Goal: Check status: Check status

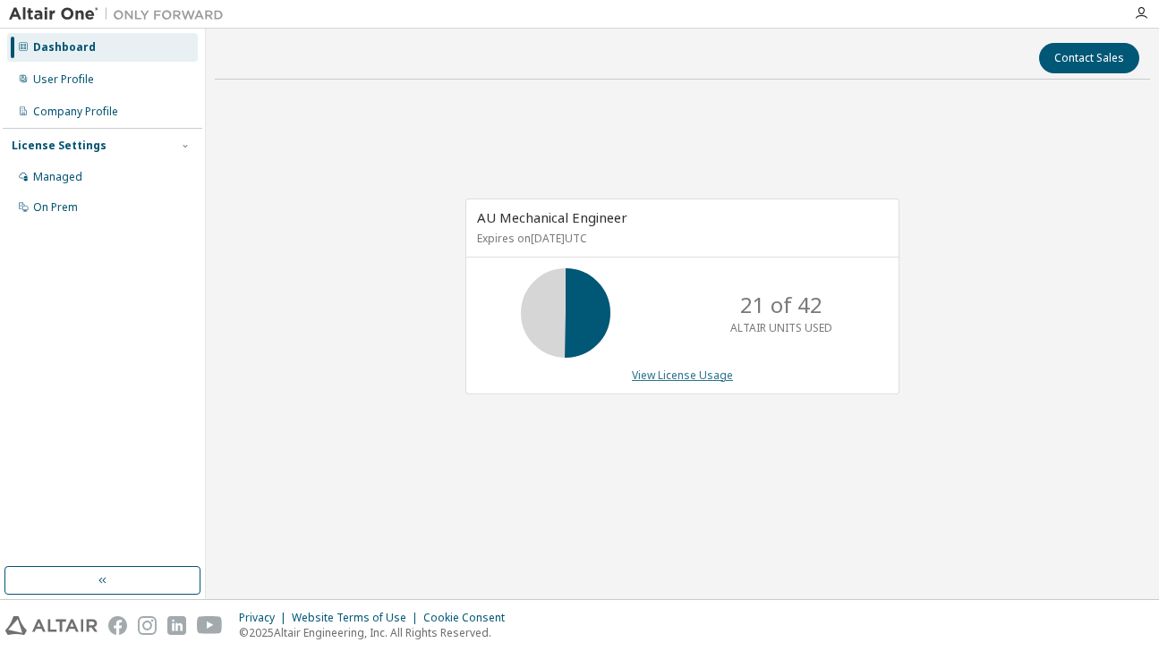
click at [679, 378] on link "View License Usage" at bounding box center [682, 375] width 101 height 15
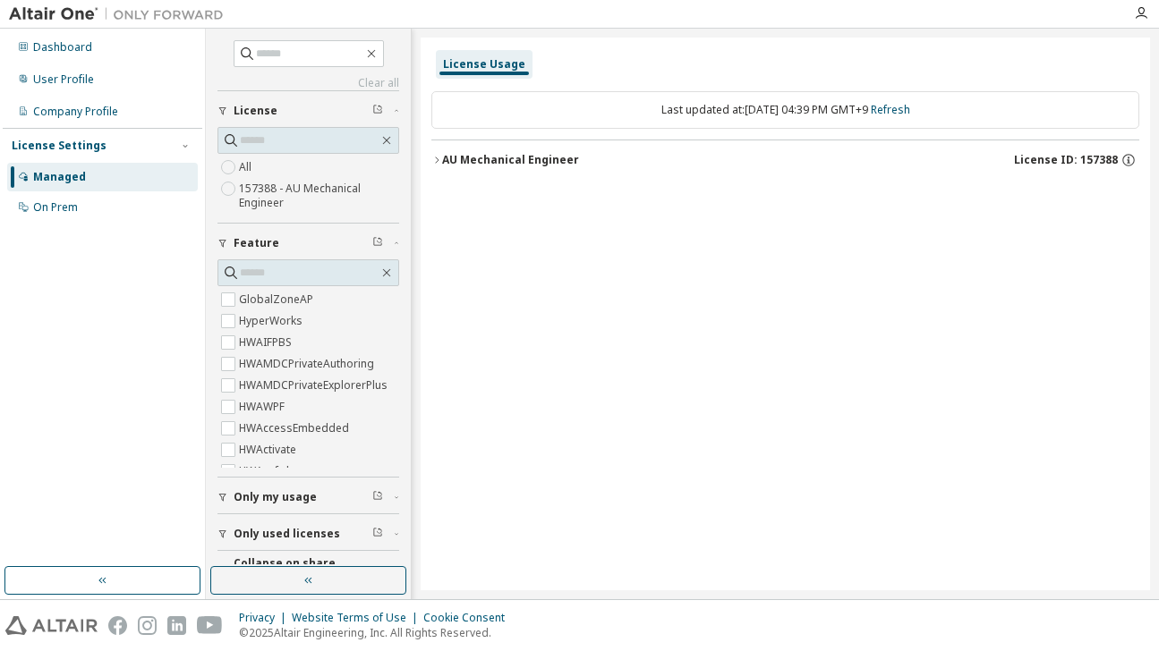
click at [469, 155] on div "AU Mechanical Engineer" at bounding box center [510, 160] width 137 height 14
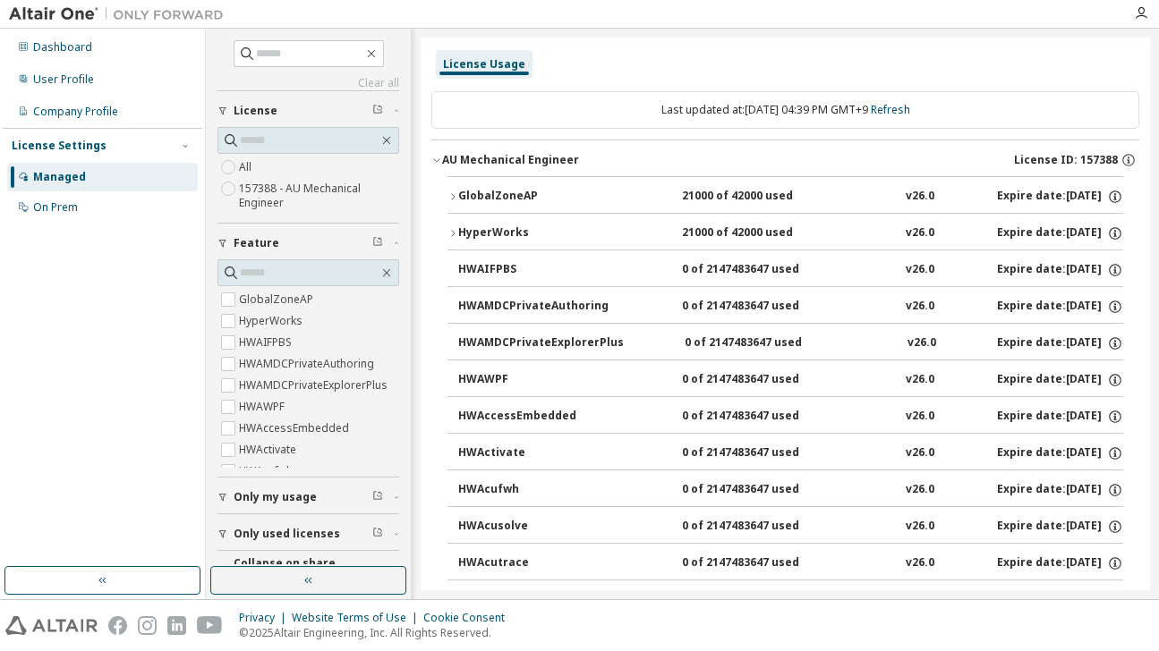
click at [497, 232] on div "HyperWorks" at bounding box center [538, 233] width 161 height 16
